Goal: Navigation & Orientation: Find specific page/section

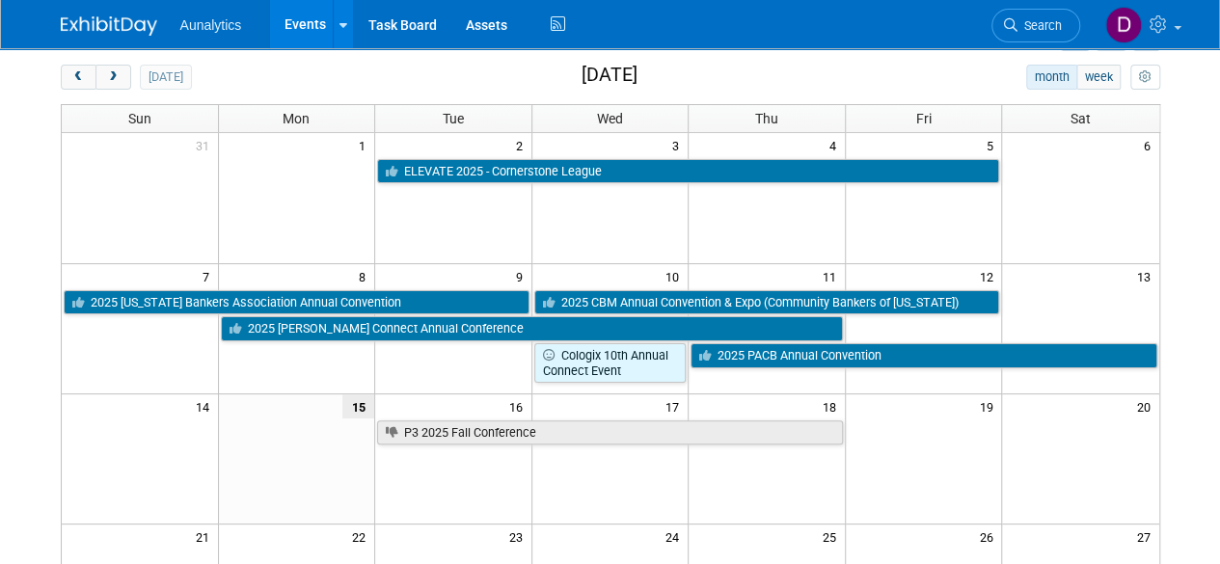
scroll to position [61, 0]
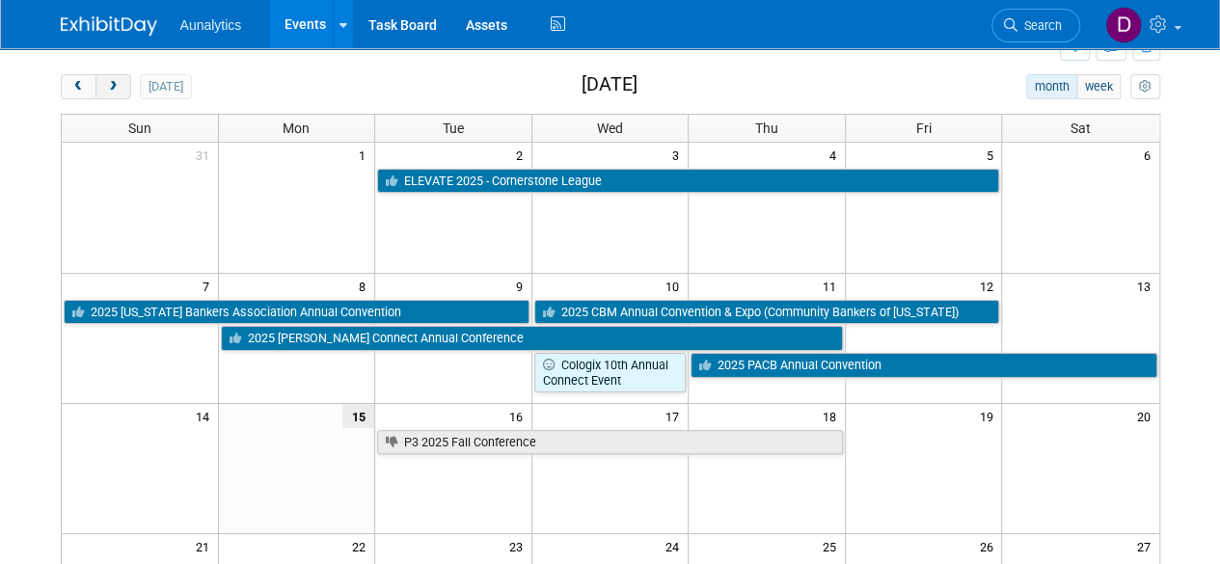
click at [115, 94] on button "next" at bounding box center [113, 86] width 36 height 25
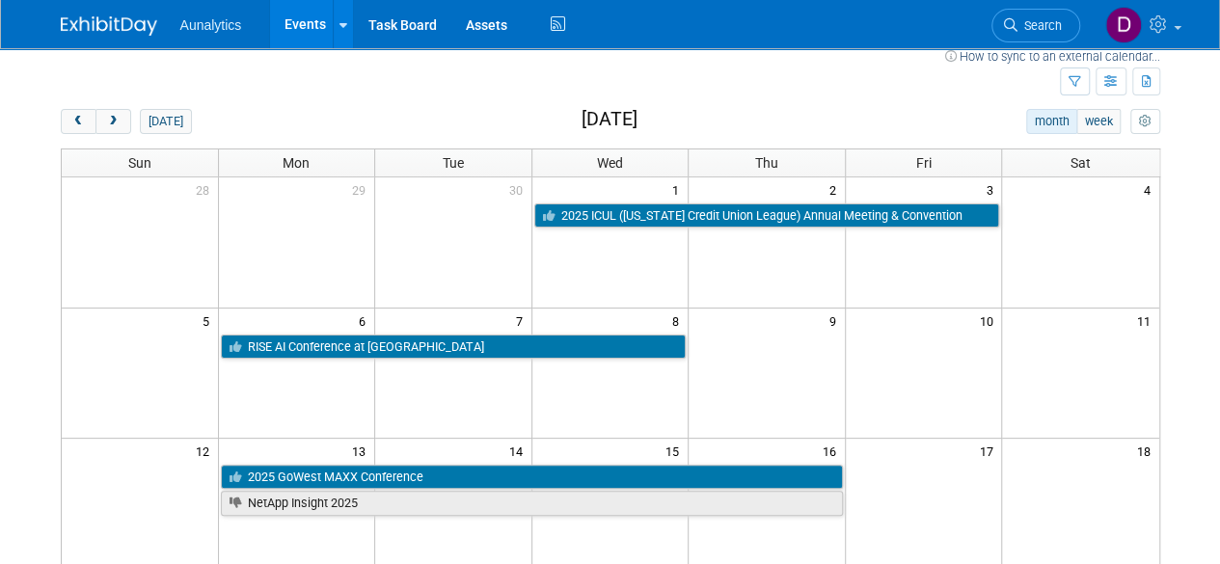
scroll to position [24, 0]
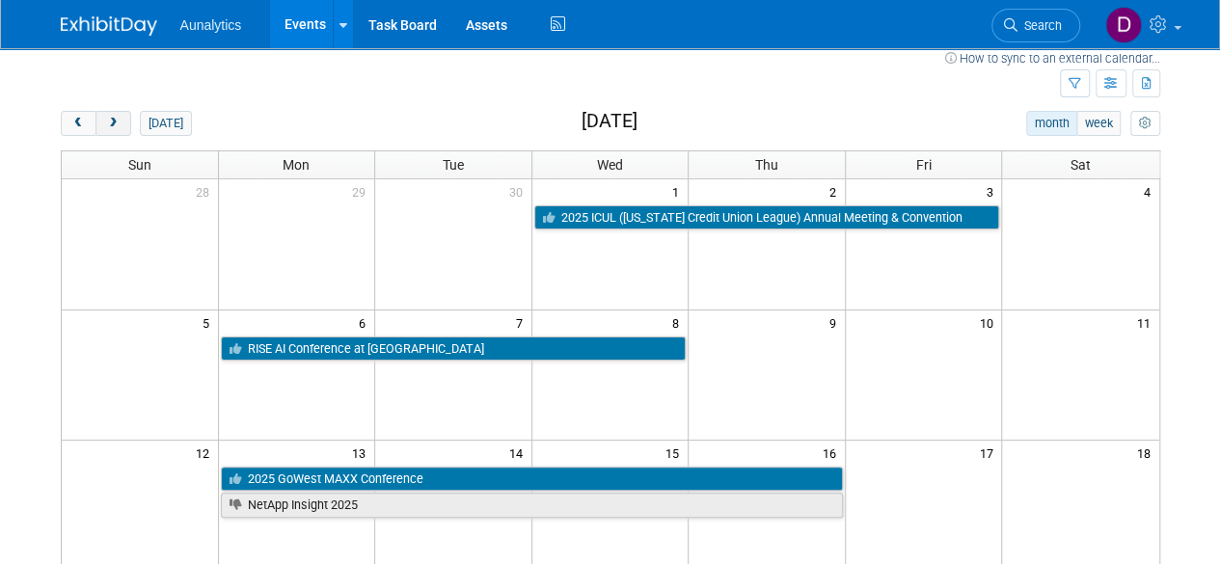
click at [113, 124] on span "next" at bounding box center [113, 124] width 14 height 13
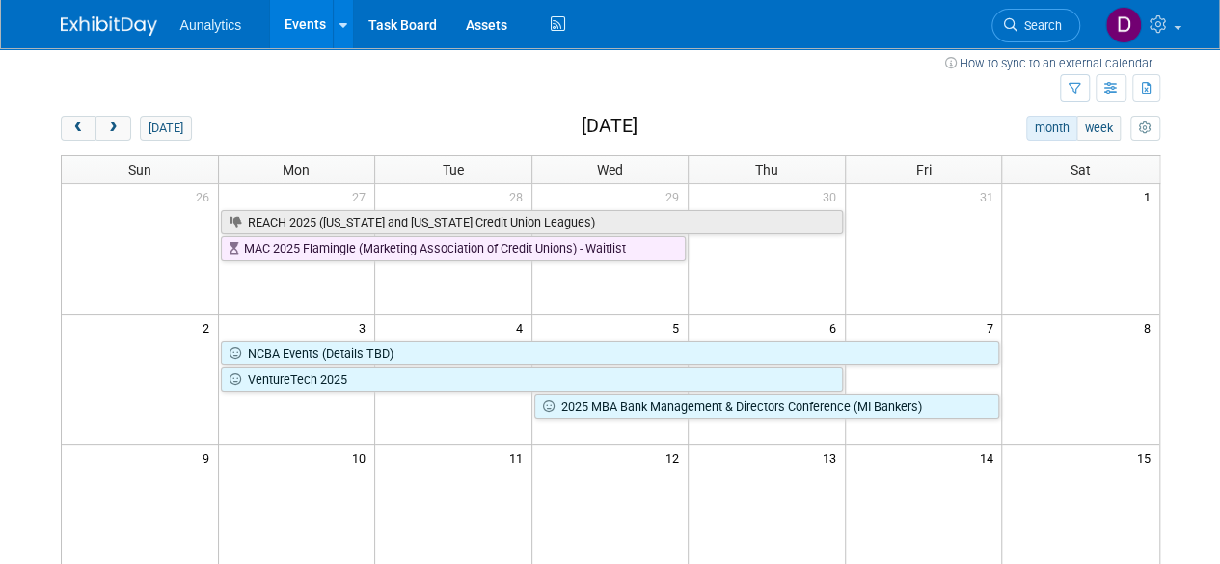
scroll to position [17, 0]
click at [108, 128] on span "next" at bounding box center [113, 130] width 14 height 13
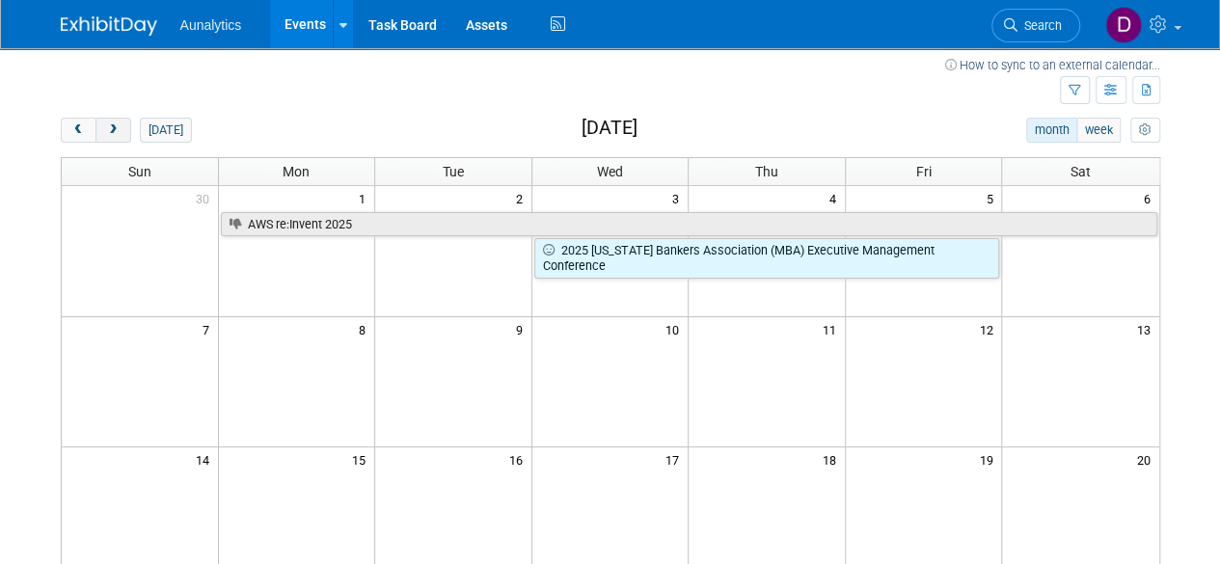
click at [108, 128] on span "next" at bounding box center [113, 130] width 14 height 13
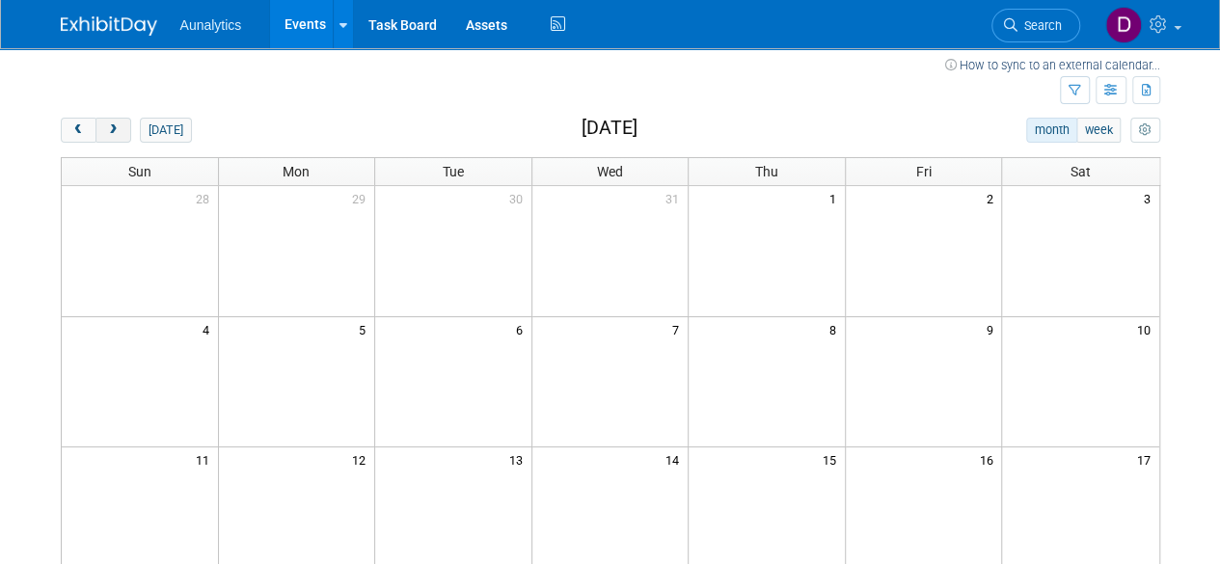
click at [108, 128] on span "next" at bounding box center [113, 130] width 14 height 13
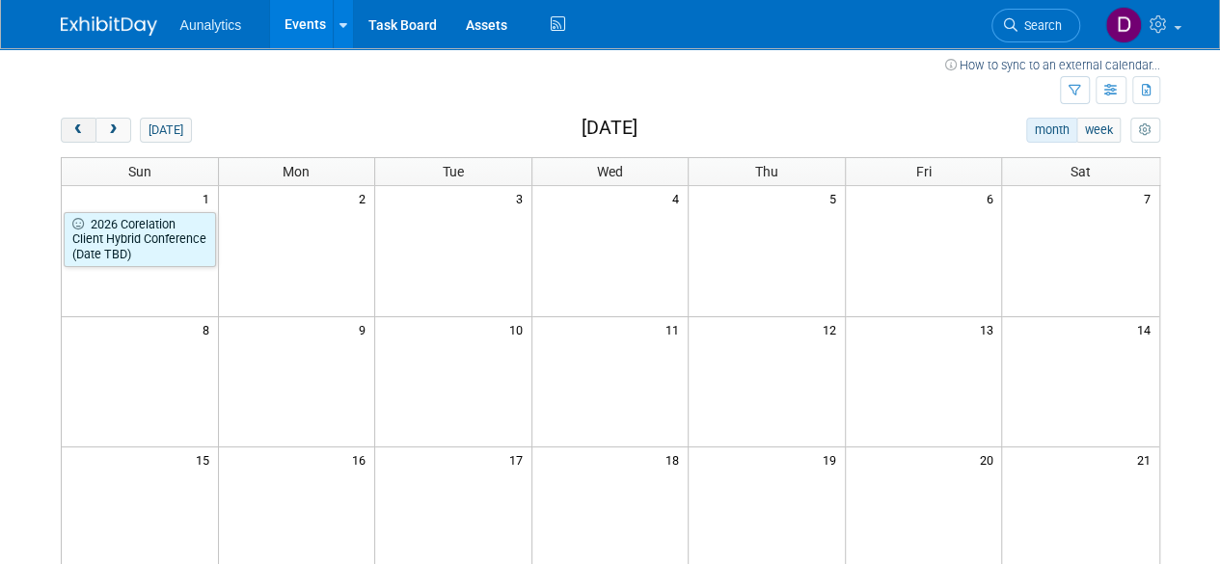
click at [79, 129] on span "prev" at bounding box center [78, 130] width 14 height 13
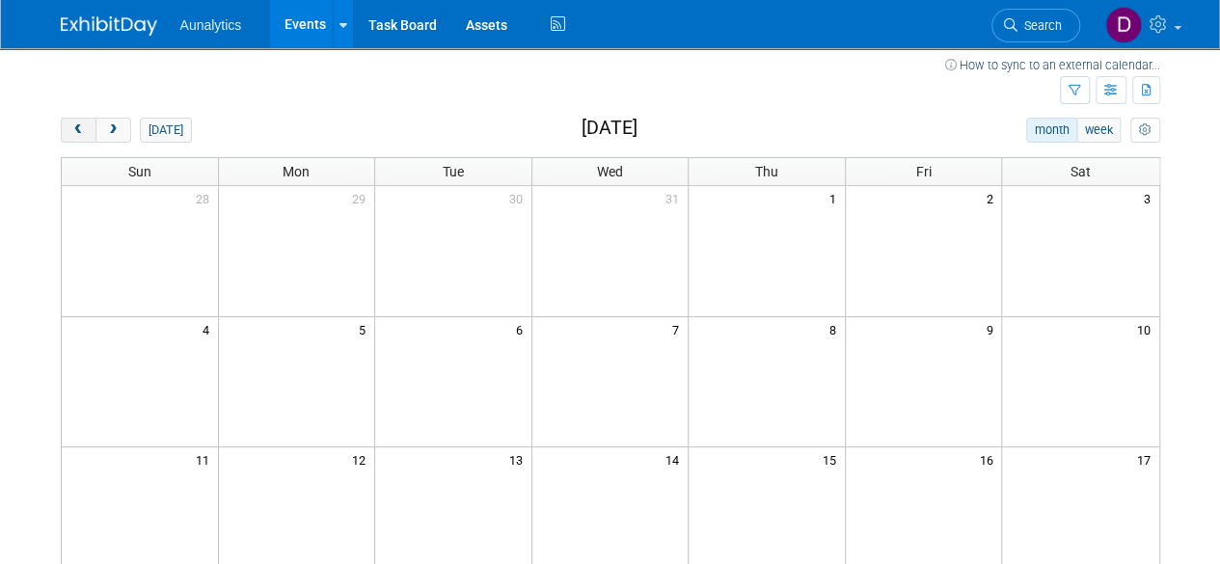
click at [79, 129] on span "prev" at bounding box center [78, 130] width 14 height 13
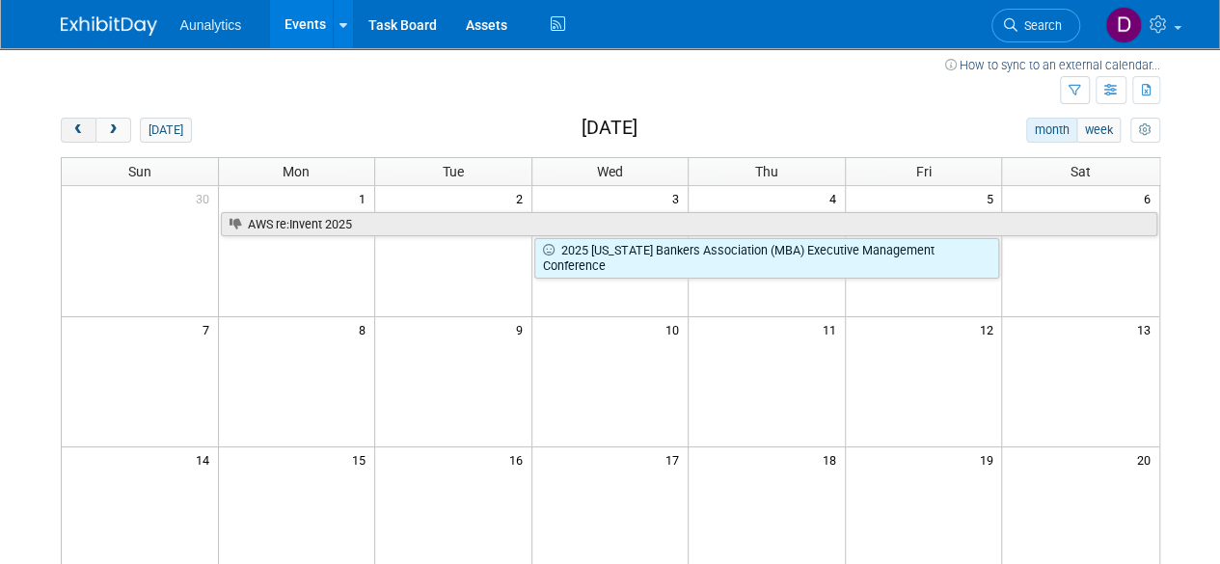
click at [79, 129] on span "prev" at bounding box center [78, 130] width 14 height 13
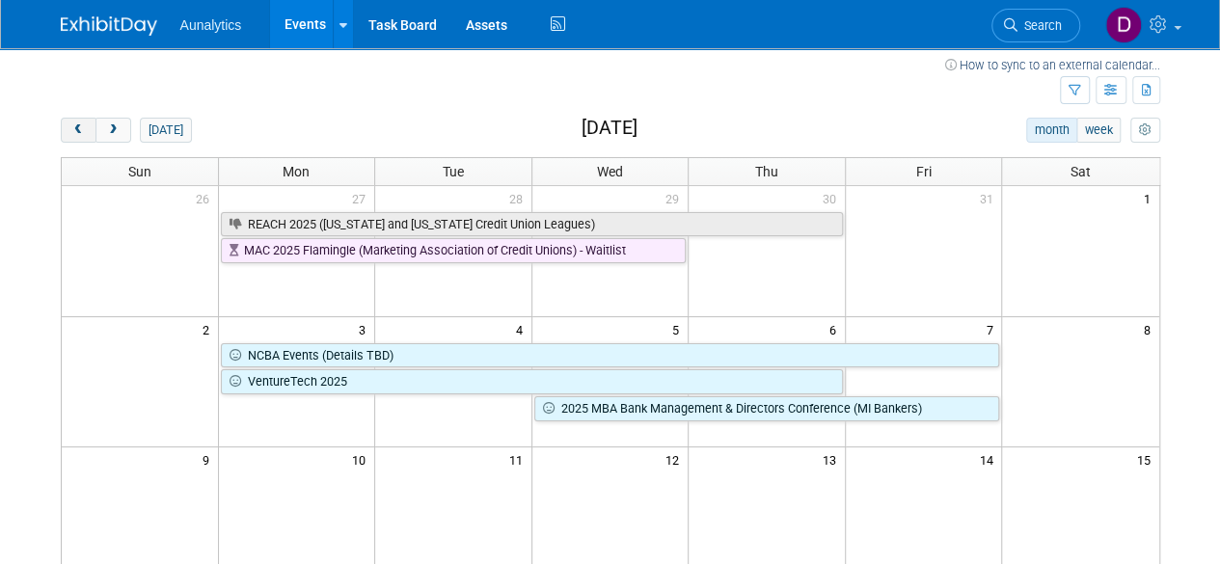
click at [79, 129] on span "prev" at bounding box center [78, 130] width 14 height 13
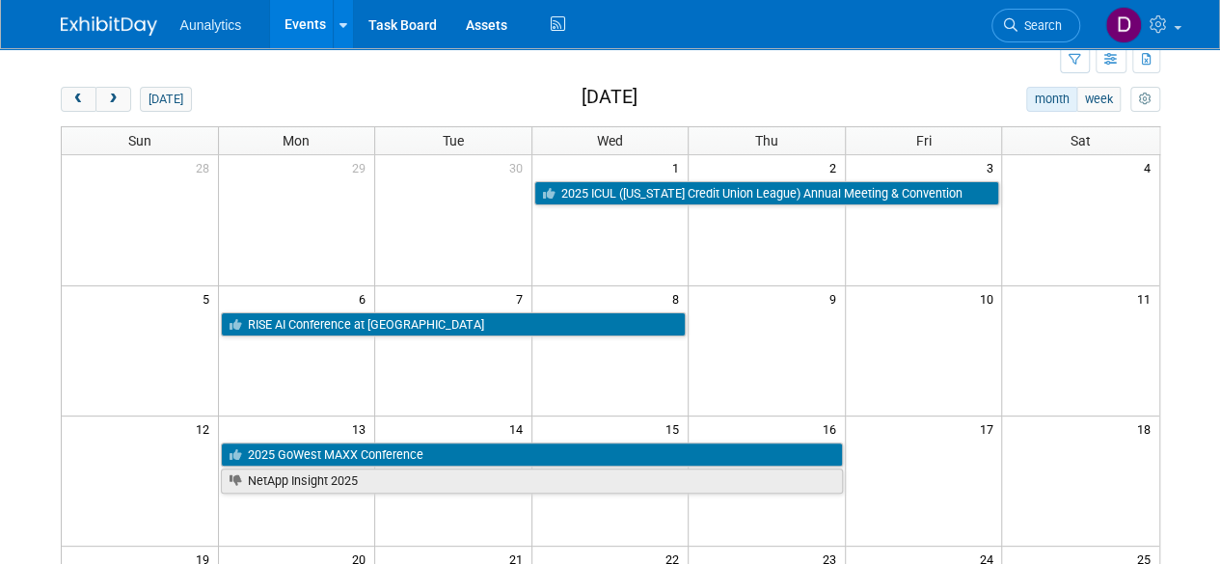
scroll to position [37, 0]
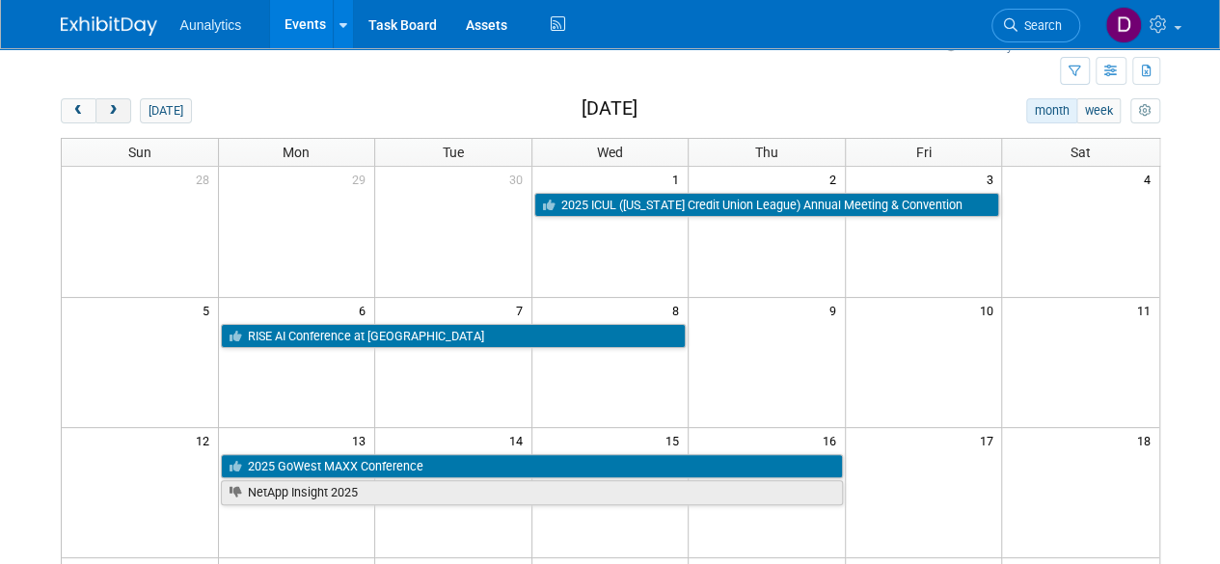
click at [106, 113] on span "next" at bounding box center [113, 111] width 14 height 13
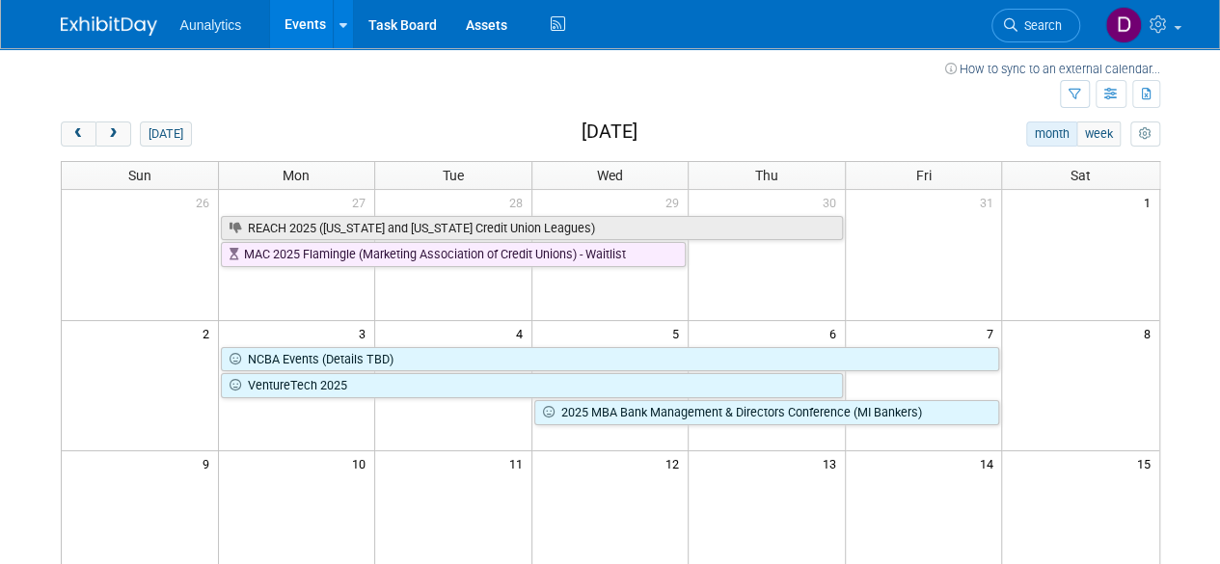
scroll to position [0, 0]
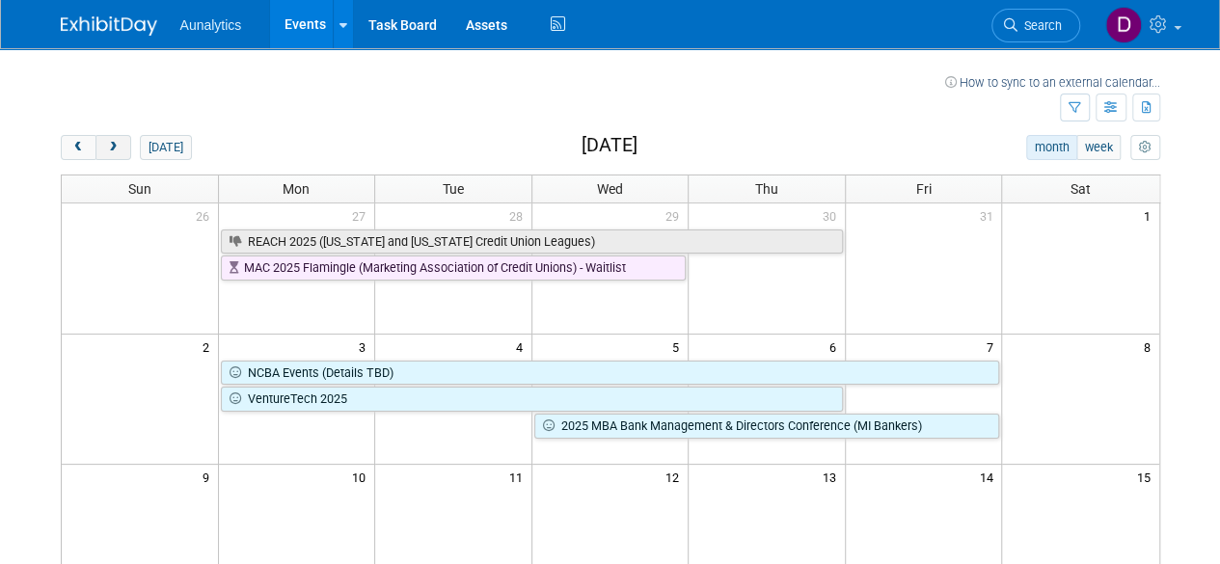
click at [116, 149] on span "next" at bounding box center [113, 148] width 14 height 13
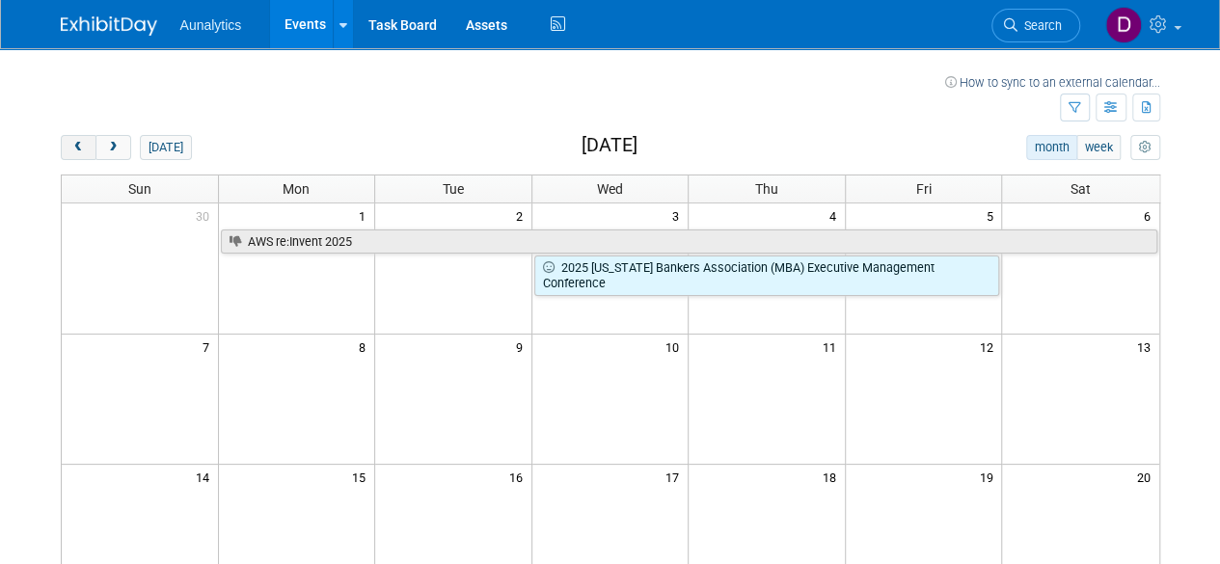
click at [78, 148] on span "prev" at bounding box center [78, 148] width 14 height 13
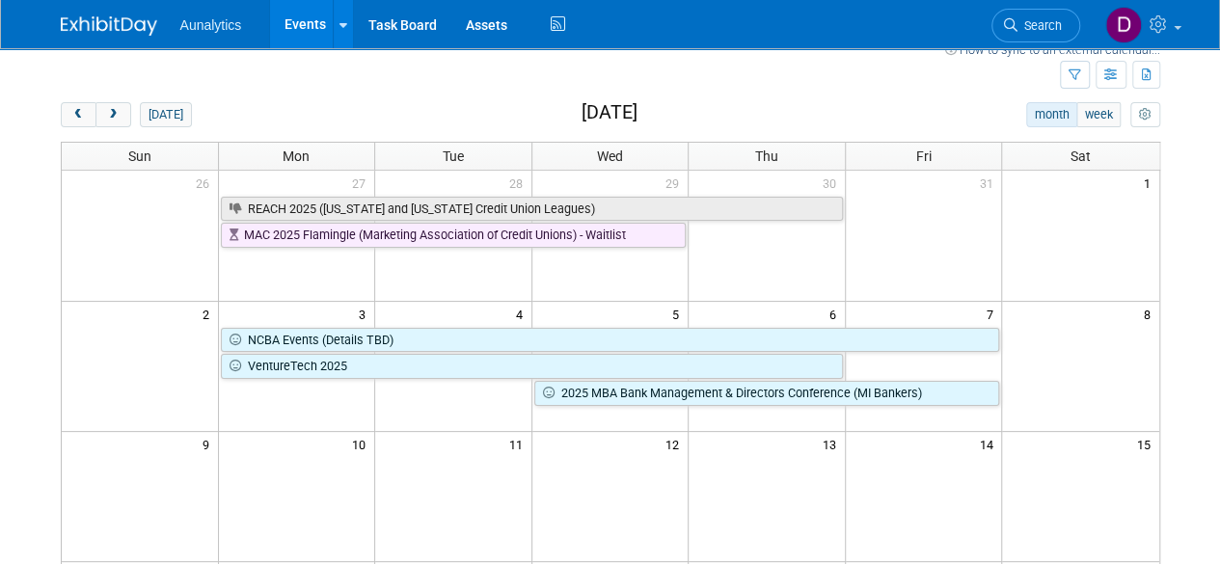
scroll to position [160, 0]
